Goal: Task Accomplishment & Management: Use online tool/utility

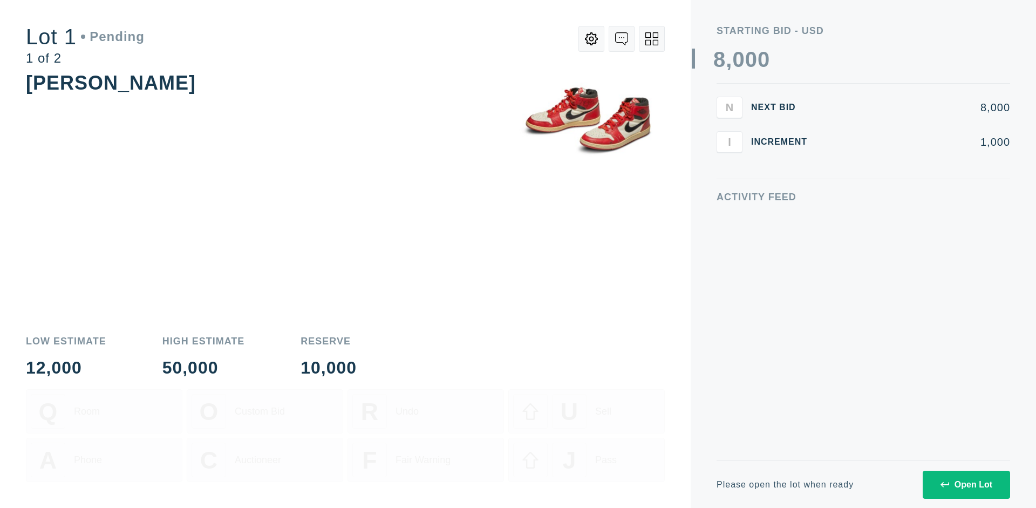
click at [966, 484] on div "Open Lot" at bounding box center [967, 485] width 52 height 10
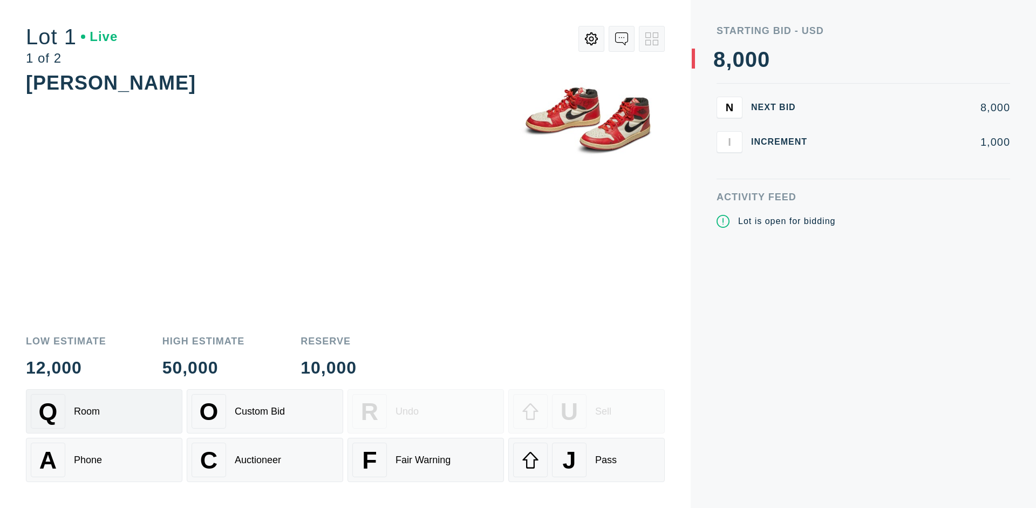
click at [104, 411] on div "Q Room" at bounding box center [104, 411] width 147 height 35
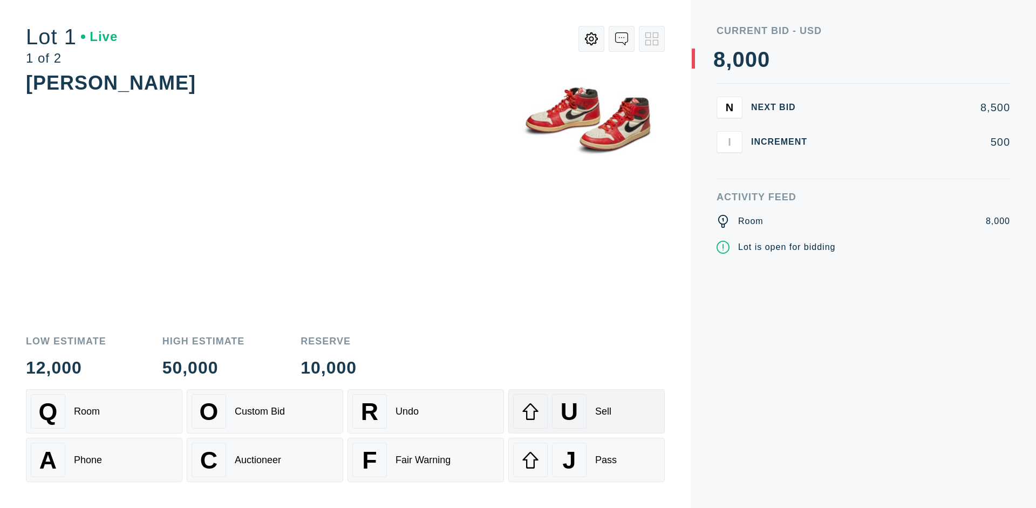
click at [587, 411] on div "U Sell" at bounding box center [586, 411] width 147 height 35
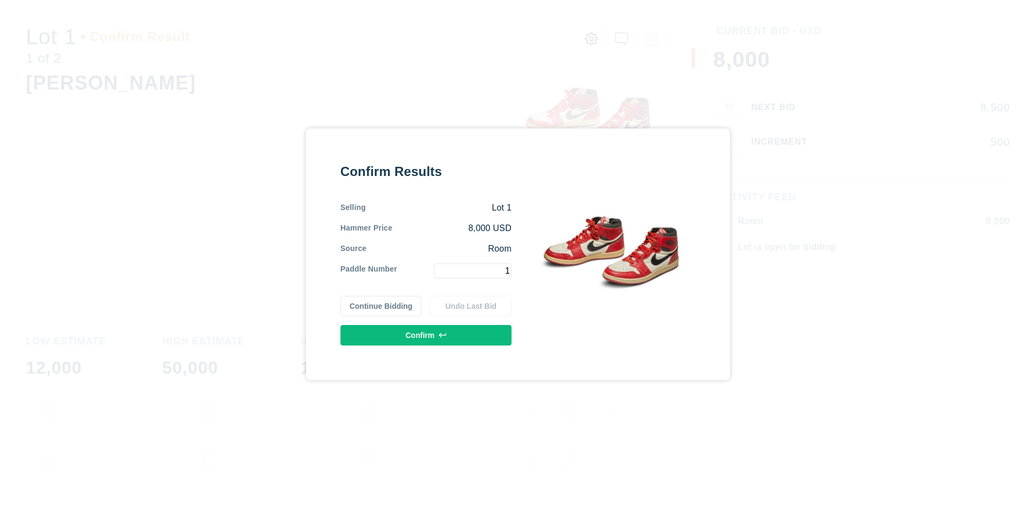
type input "1"
click at [426, 335] on button "Confirm" at bounding box center [426, 335] width 171 height 21
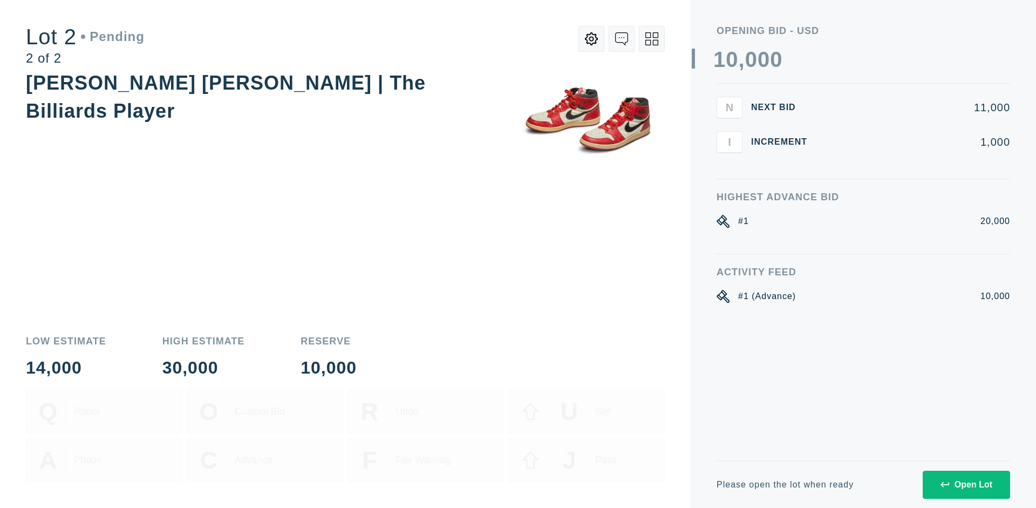
click at [966, 484] on div "Open Lot" at bounding box center [967, 485] width 52 height 10
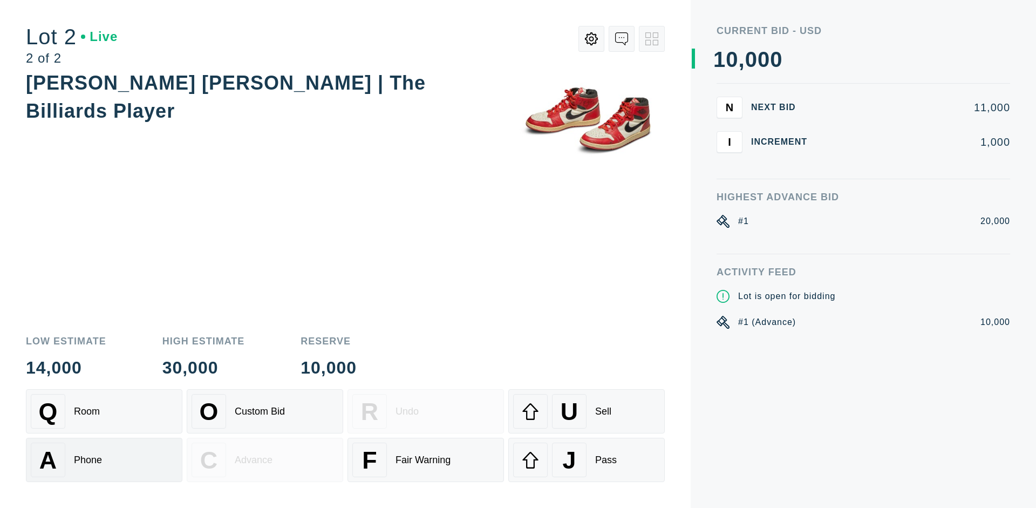
click at [104, 460] on div "A Phone" at bounding box center [104, 460] width 147 height 35
